Goal: Navigation & Orientation: Find specific page/section

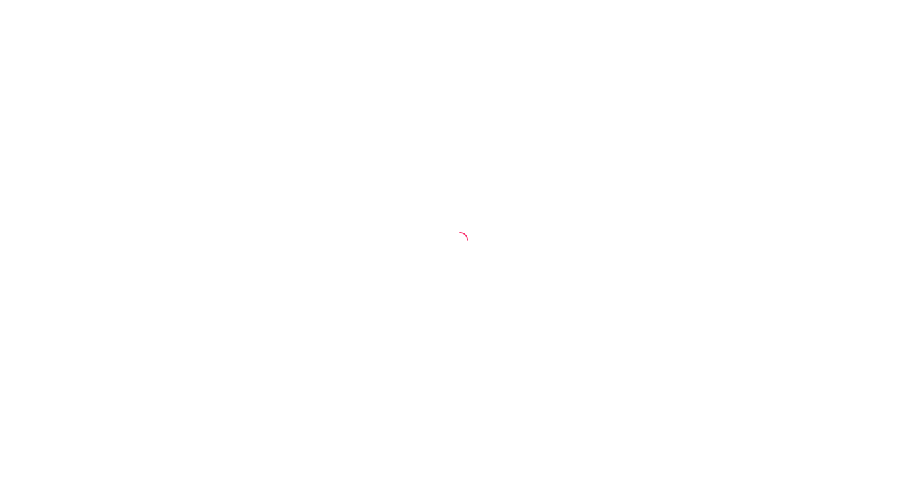
select select "30"
select select "HIGHEST_TOTAL_SPENT_WITH_ORDERS"
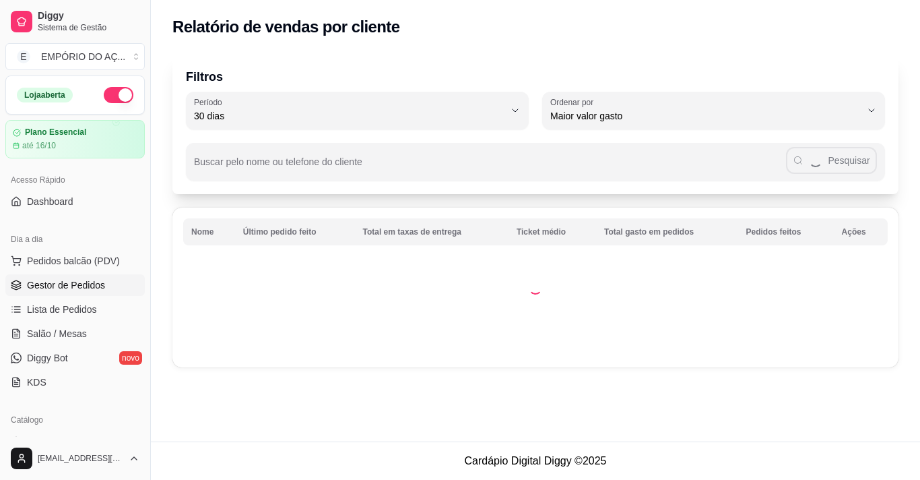
click at [88, 288] on span "Gestor de Pedidos" at bounding box center [66, 284] width 78 height 13
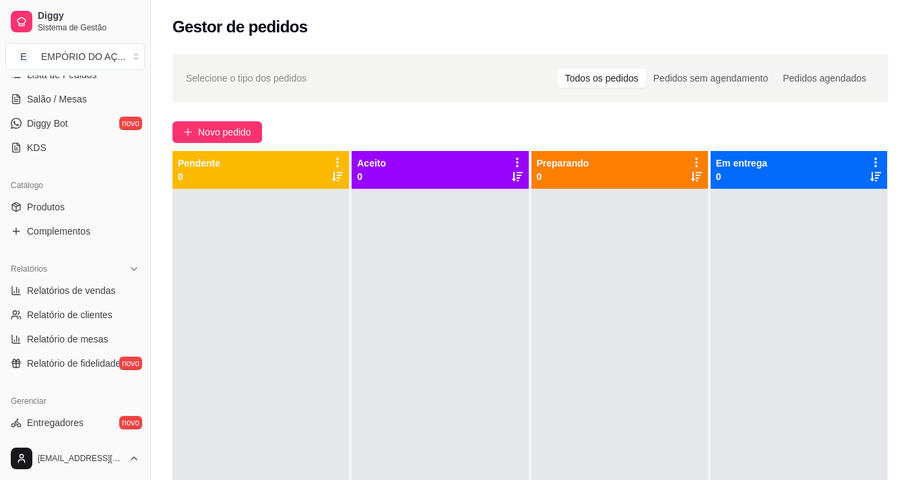
scroll to position [302, 0]
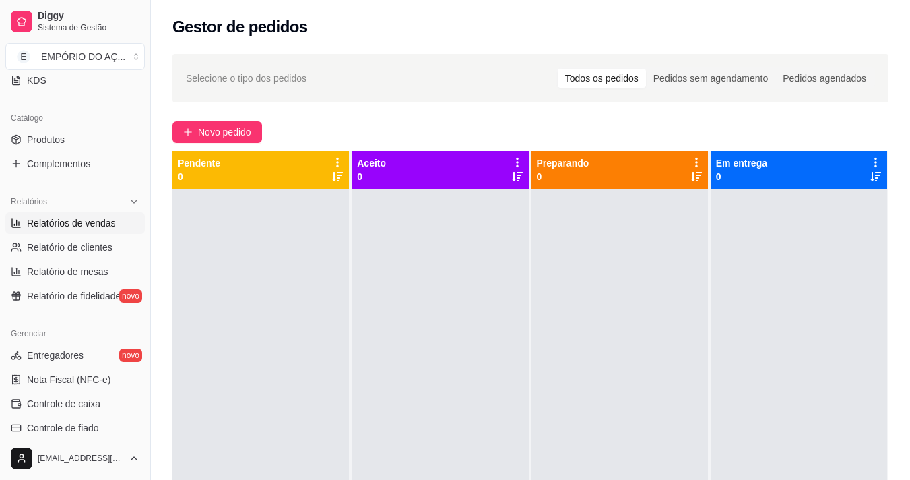
click at [91, 216] on link "Relatórios de vendas" at bounding box center [74, 223] width 139 height 22
select select "ALL"
select select "0"
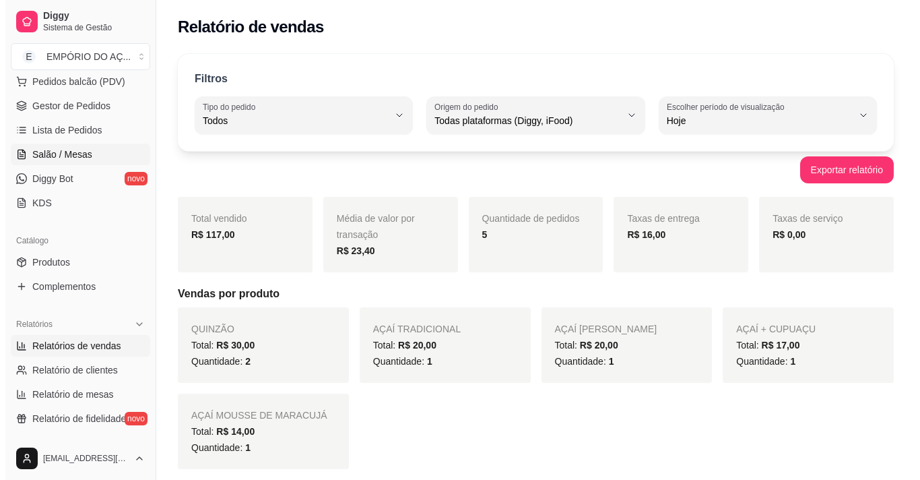
scroll to position [181, 0]
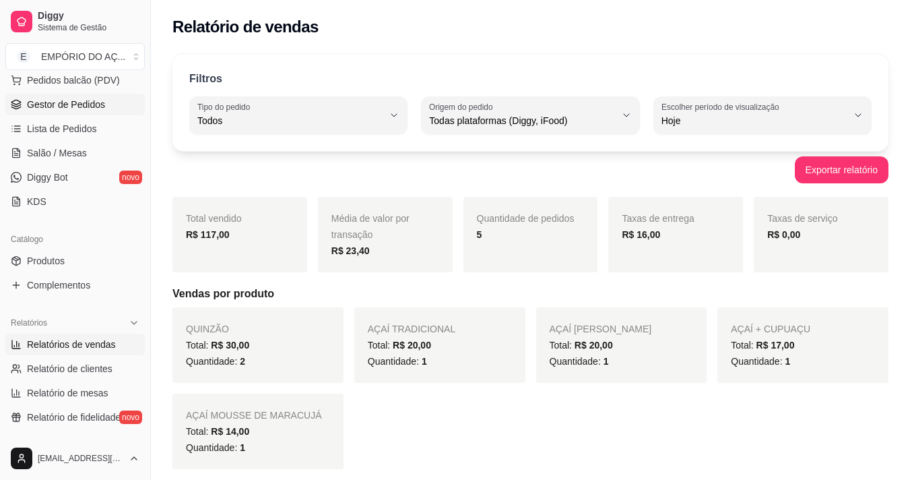
click at [73, 112] on link "Gestor de Pedidos" at bounding box center [74, 105] width 139 height 22
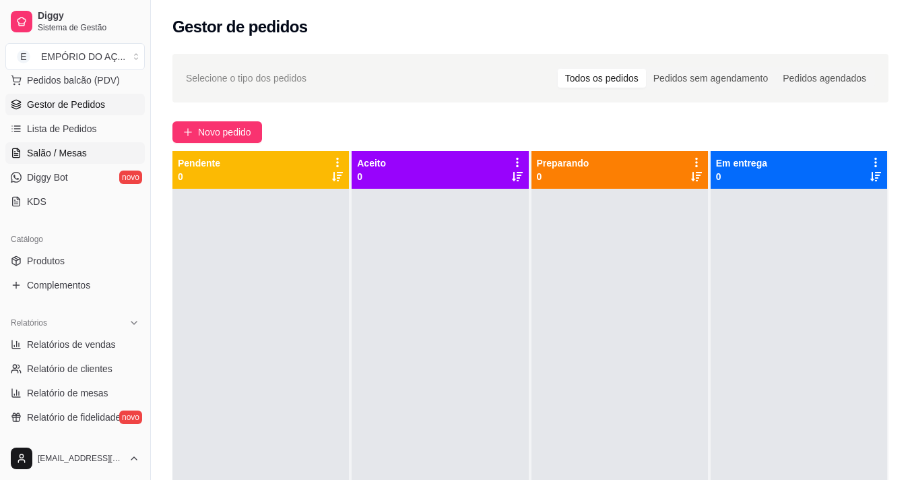
click at [69, 143] on link "Salão / Mesas" at bounding box center [74, 153] width 139 height 22
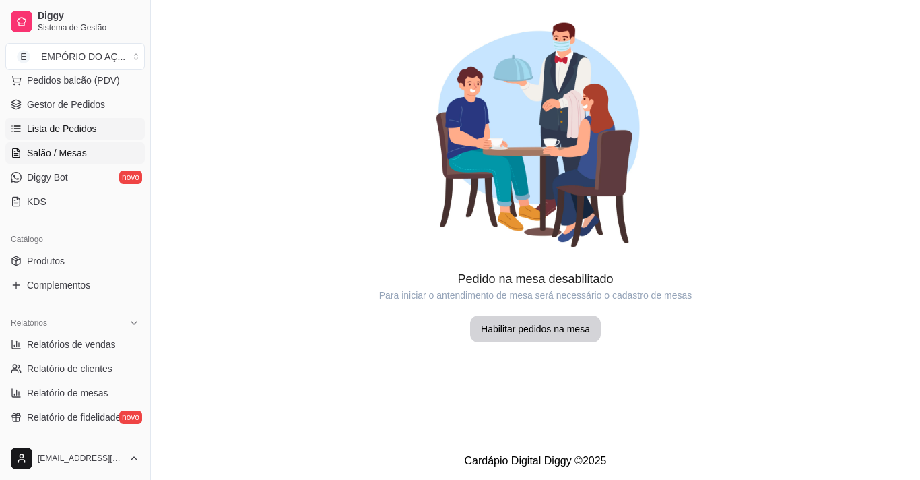
click at [69, 123] on span "Lista de Pedidos" at bounding box center [62, 128] width 70 height 13
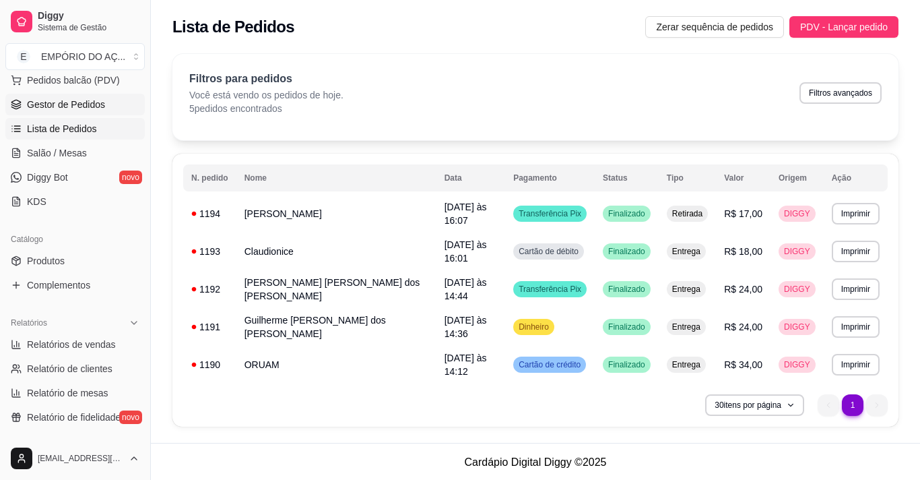
click at [82, 100] on span "Gestor de Pedidos" at bounding box center [66, 104] width 78 height 13
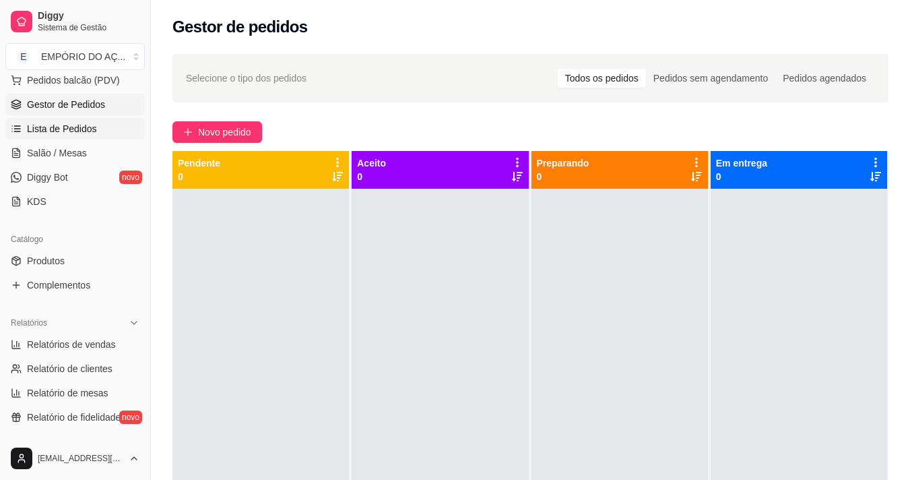
click at [85, 131] on span "Lista de Pedidos" at bounding box center [62, 128] width 70 height 13
